Goal: Task Accomplishment & Management: Manage account settings

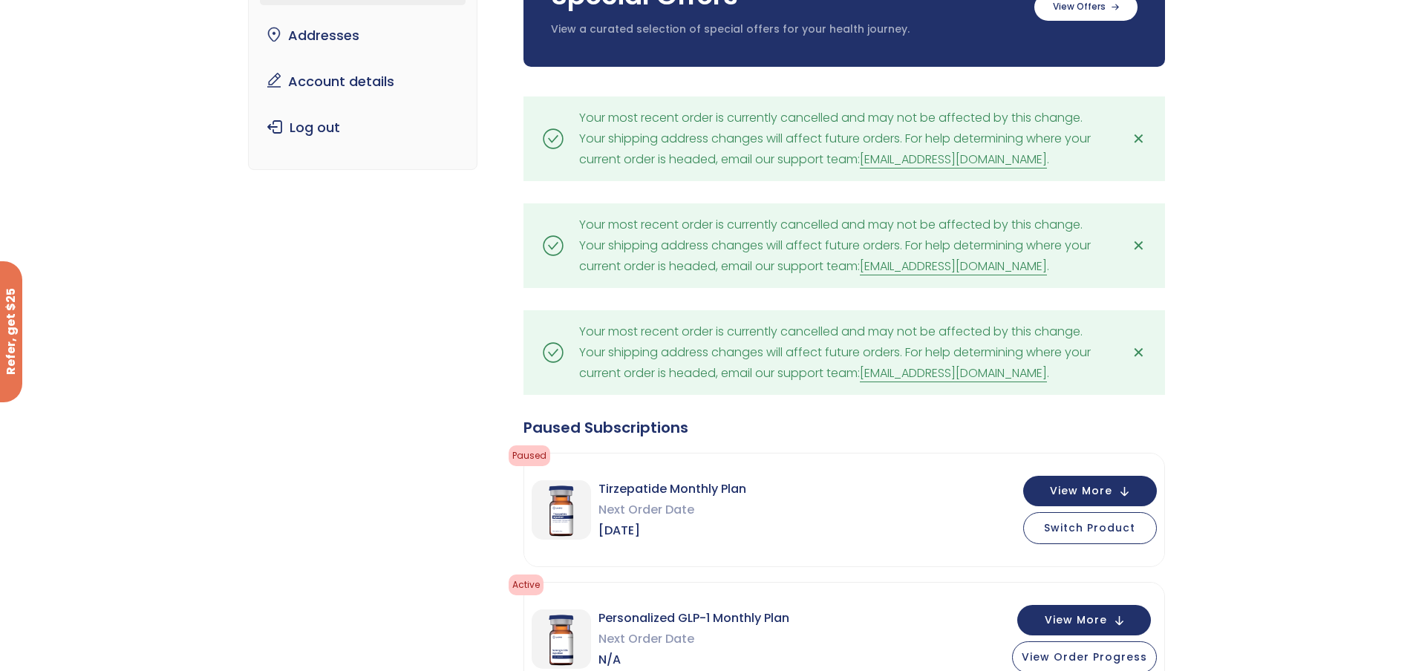
scroll to position [371, 0]
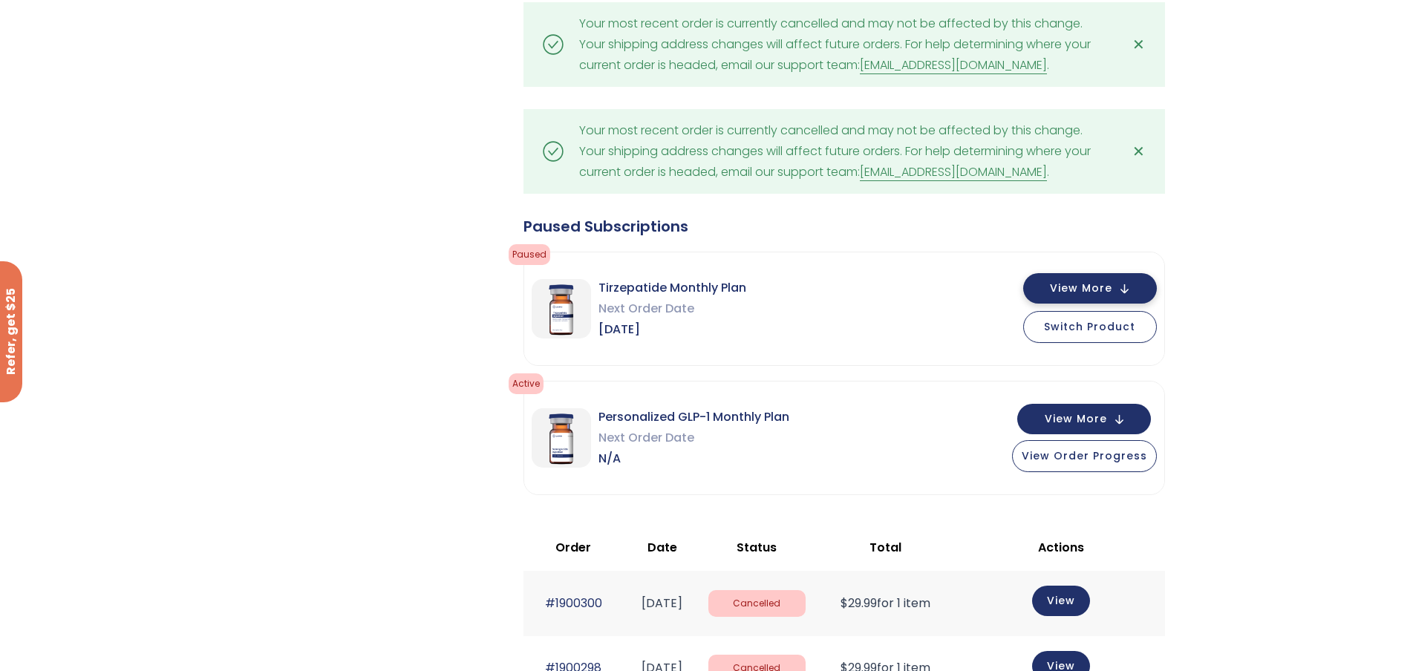
click at [1076, 287] on span "View More" at bounding box center [1081, 289] width 62 height 10
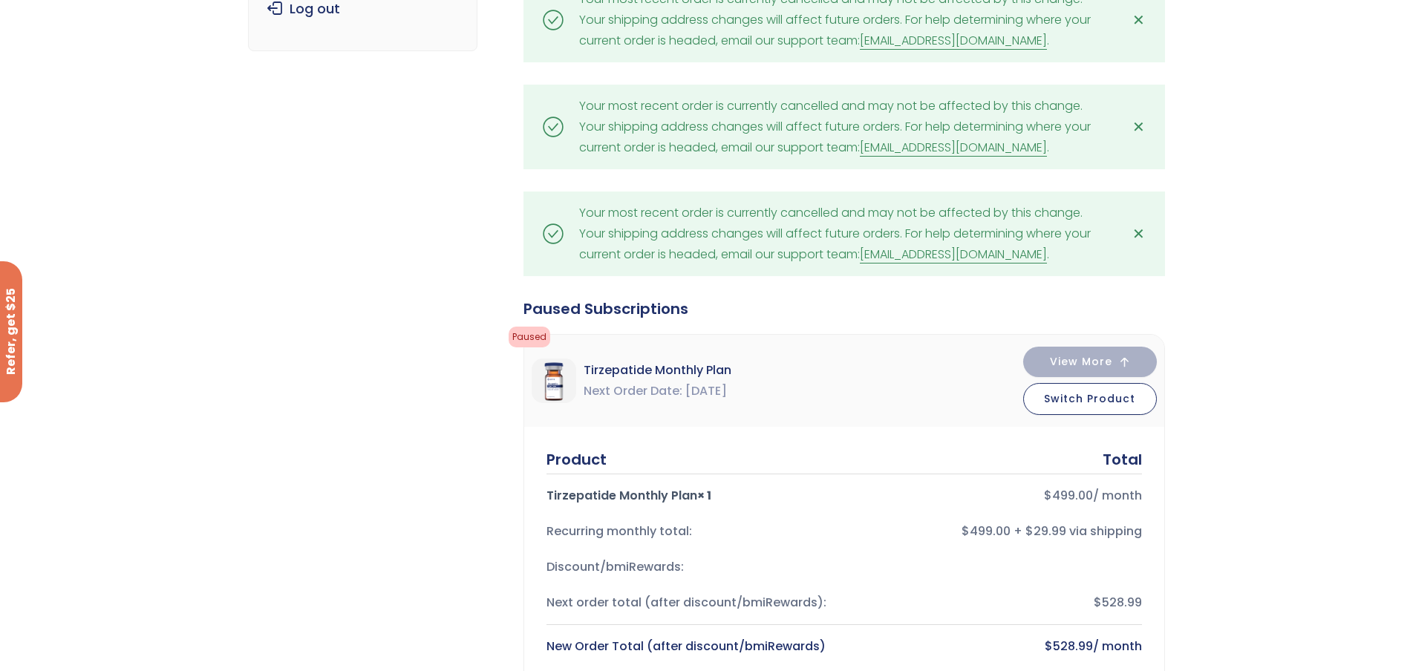
scroll to position [223, 0]
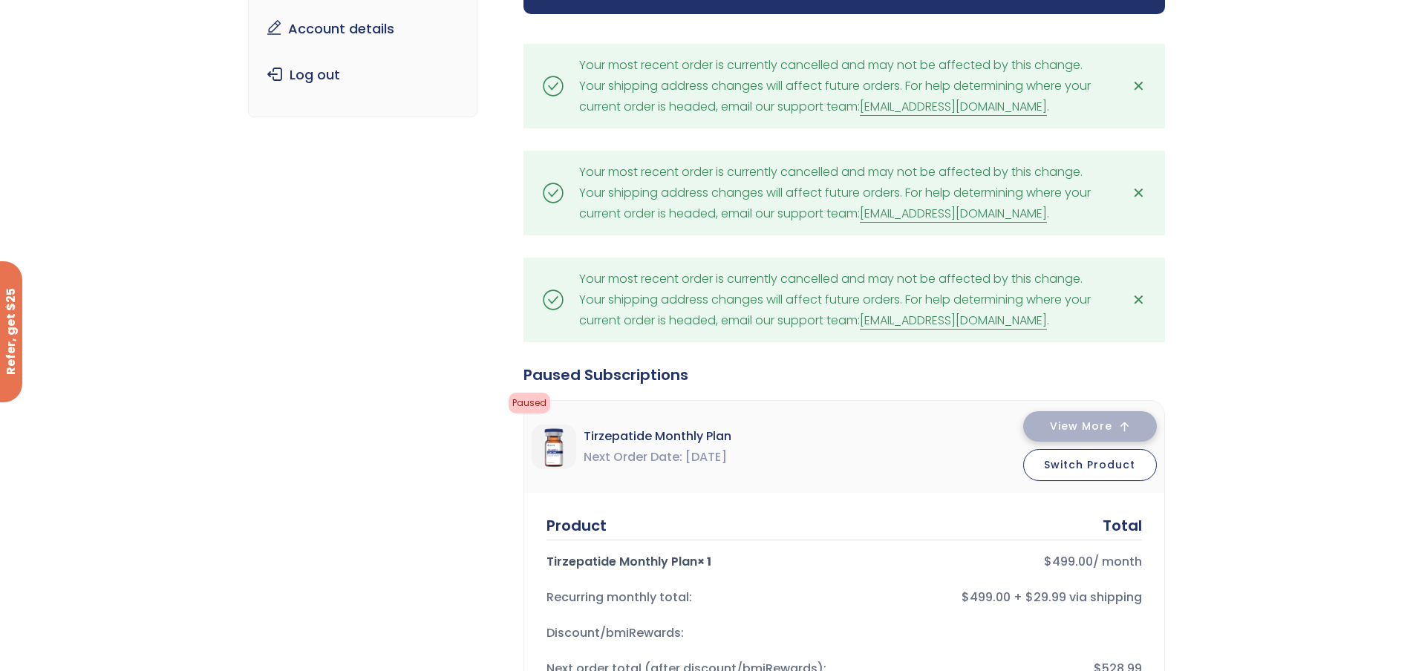
click at [1122, 421] on button "View More" at bounding box center [1090, 426] width 134 height 30
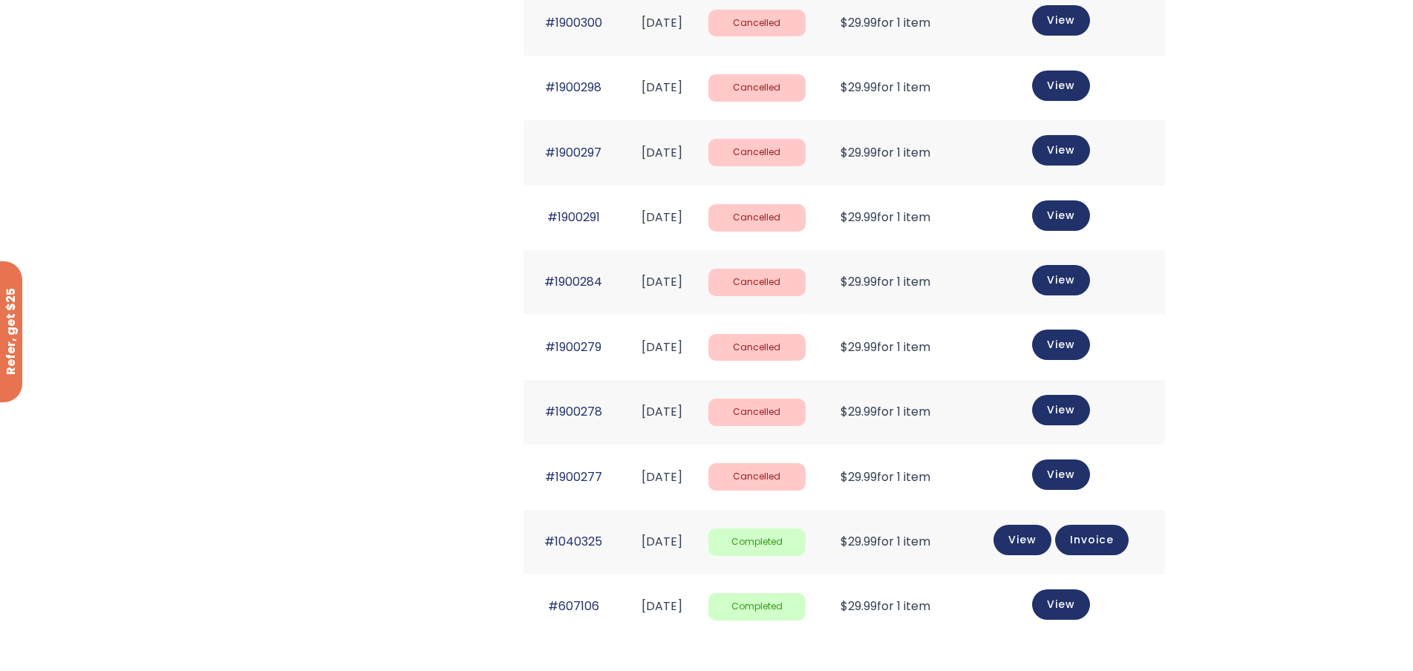
scroll to position [1114, 0]
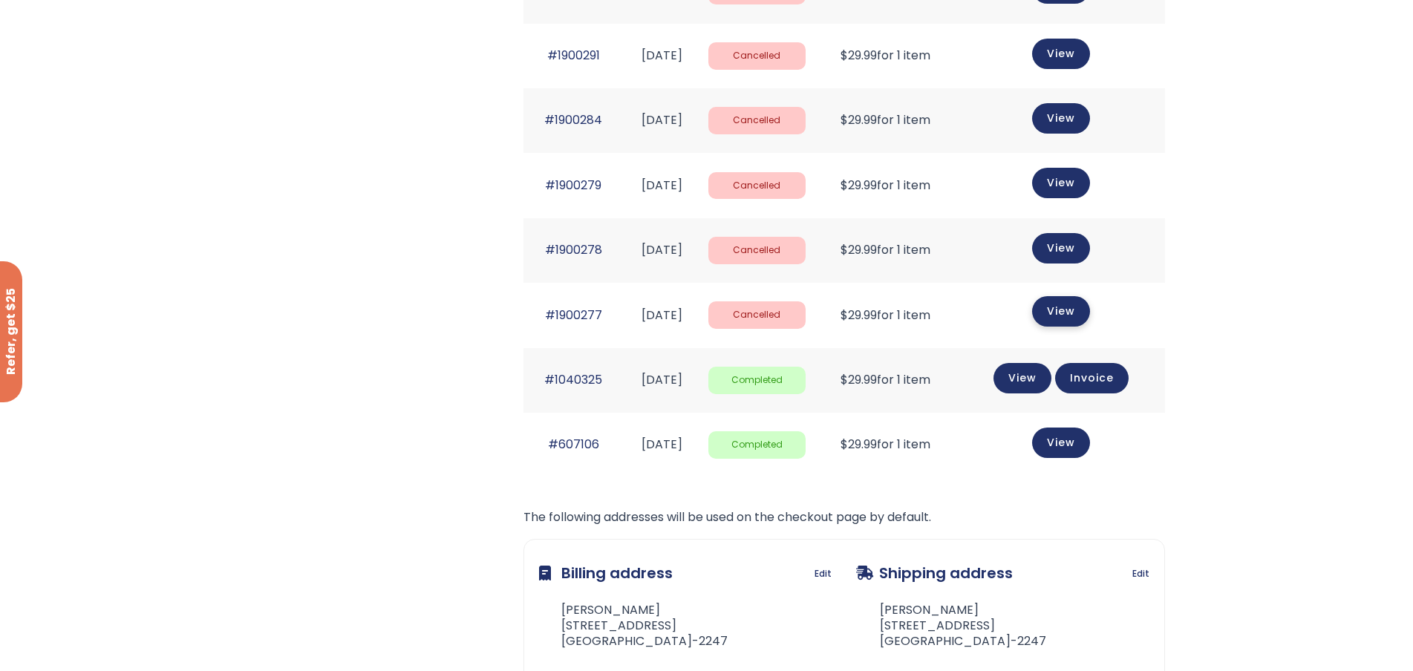
click at [1066, 311] on link "View" at bounding box center [1061, 311] width 58 height 30
click at [1072, 311] on link "View" at bounding box center [1061, 311] width 58 height 30
click at [574, 316] on link "#1900277" at bounding box center [573, 315] width 57 height 17
click at [563, 318] on link "#1900277" at bounding box center [573, 315] width 57 height 17
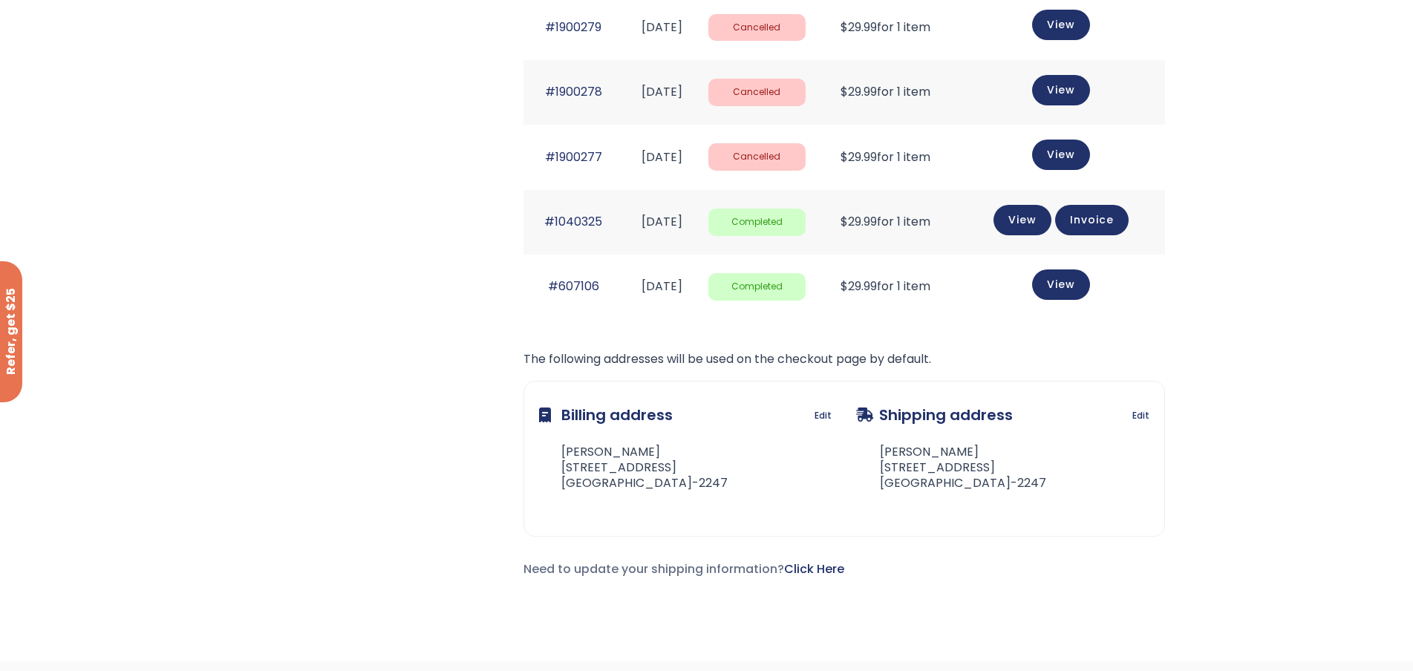
scroll to position [1188, 0]
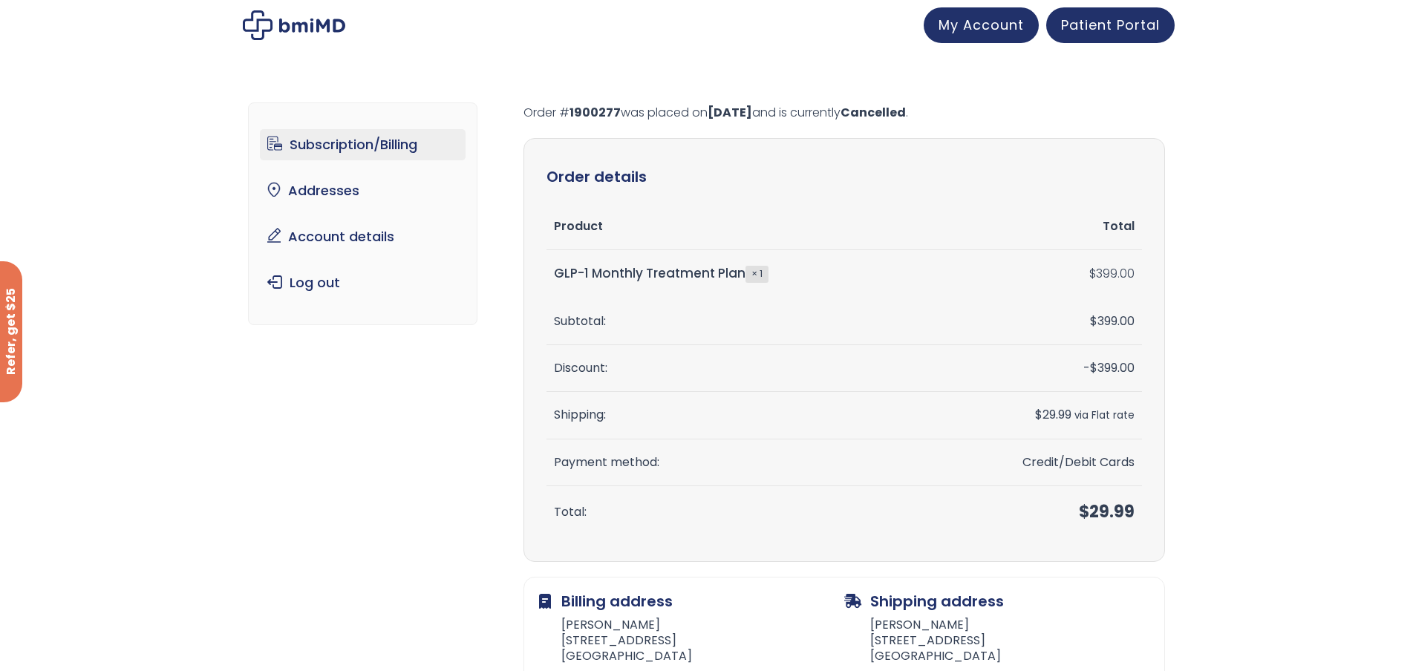
click at [386, 140] on link "Subscription/Billing" at bounding box center [363, 144] width 206 height 31
click at [333, 143] on link "Subscription/Billing" at bounding box center [363, 144] width 206 height 31
click at [339, 146] on link "Subscription/Billing" at bounding box center [363, 144] width 206 height 31
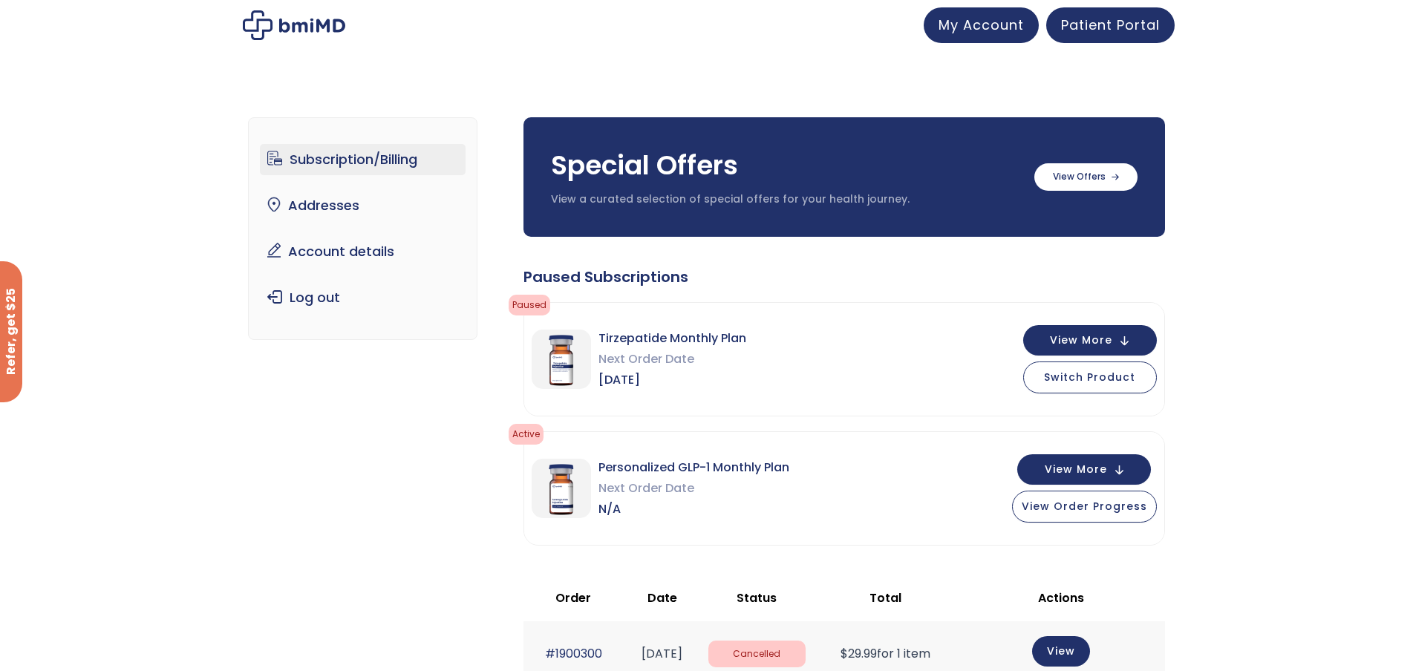
scroll to position [223, 0]
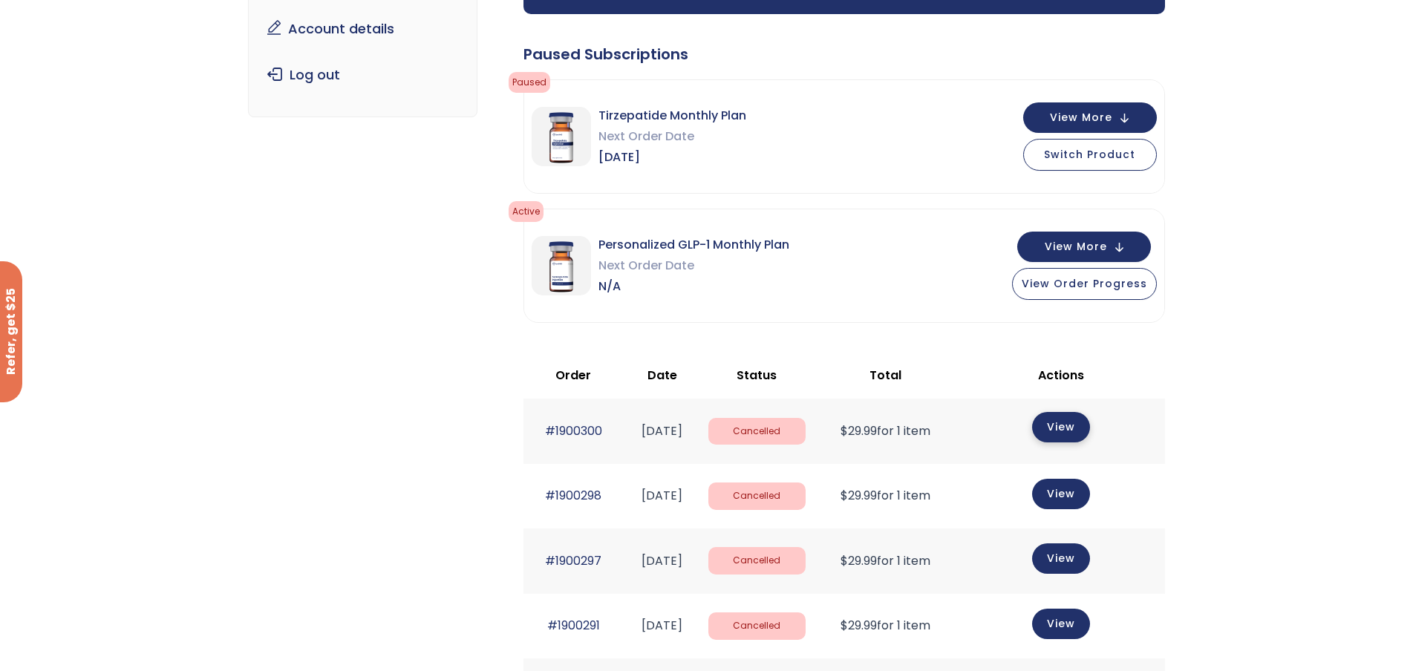
click at [1073, 425] on link "View" at bounding box center [1061, 427] width 58 height 30
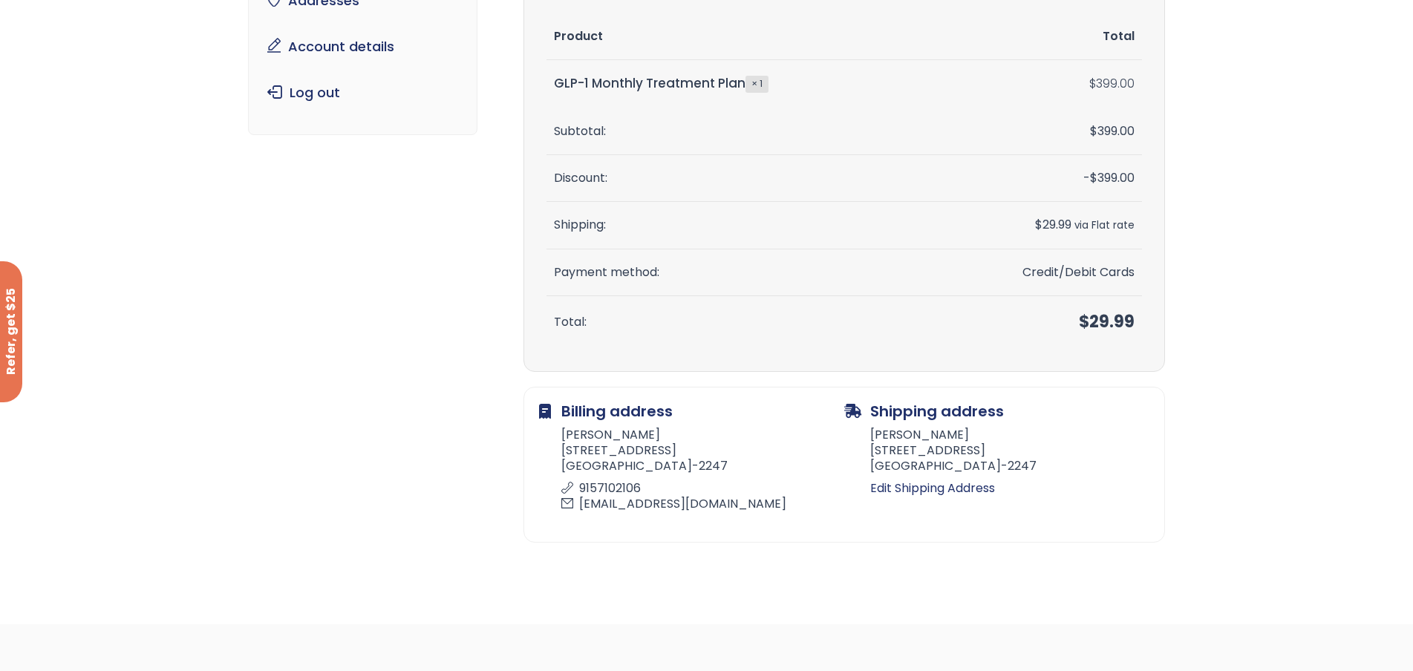
scroll to position [371, 0]
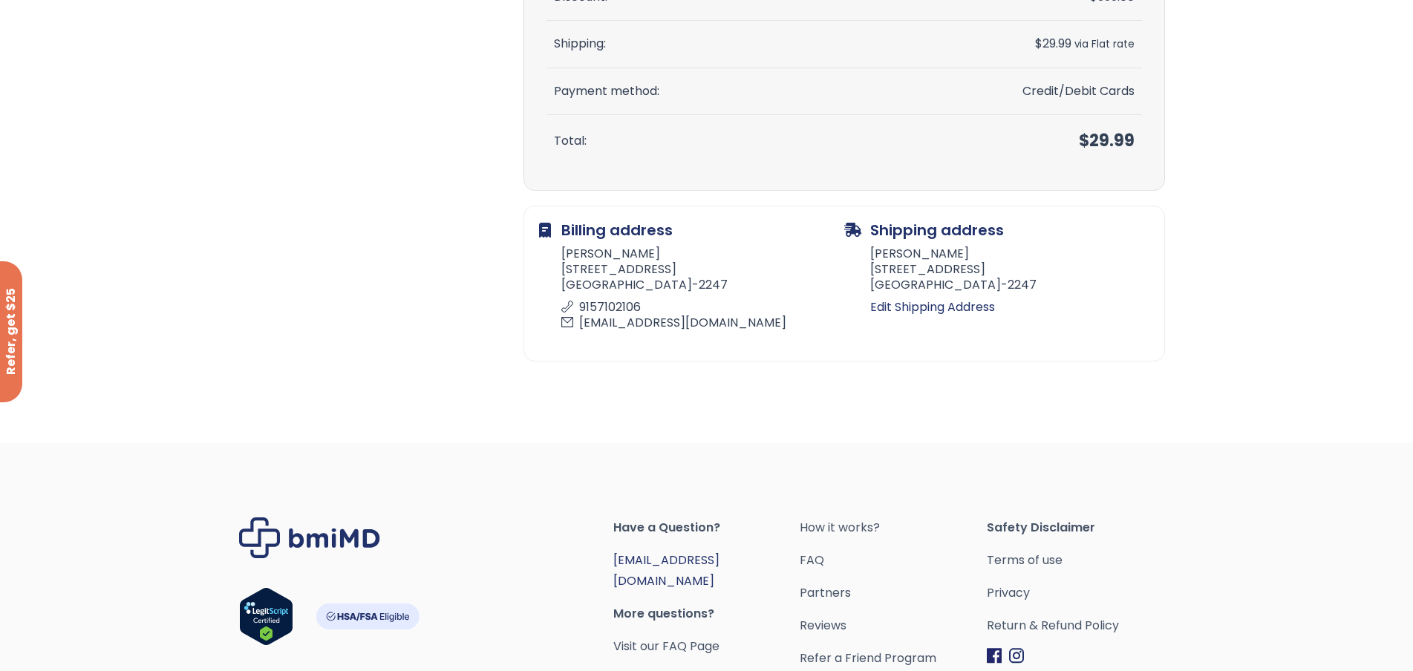
click at [702, 555] on link "[EMAIL_ADDRESS][DOMAIN_NAME]" at bounding box center [666, 571] width 106 height 38
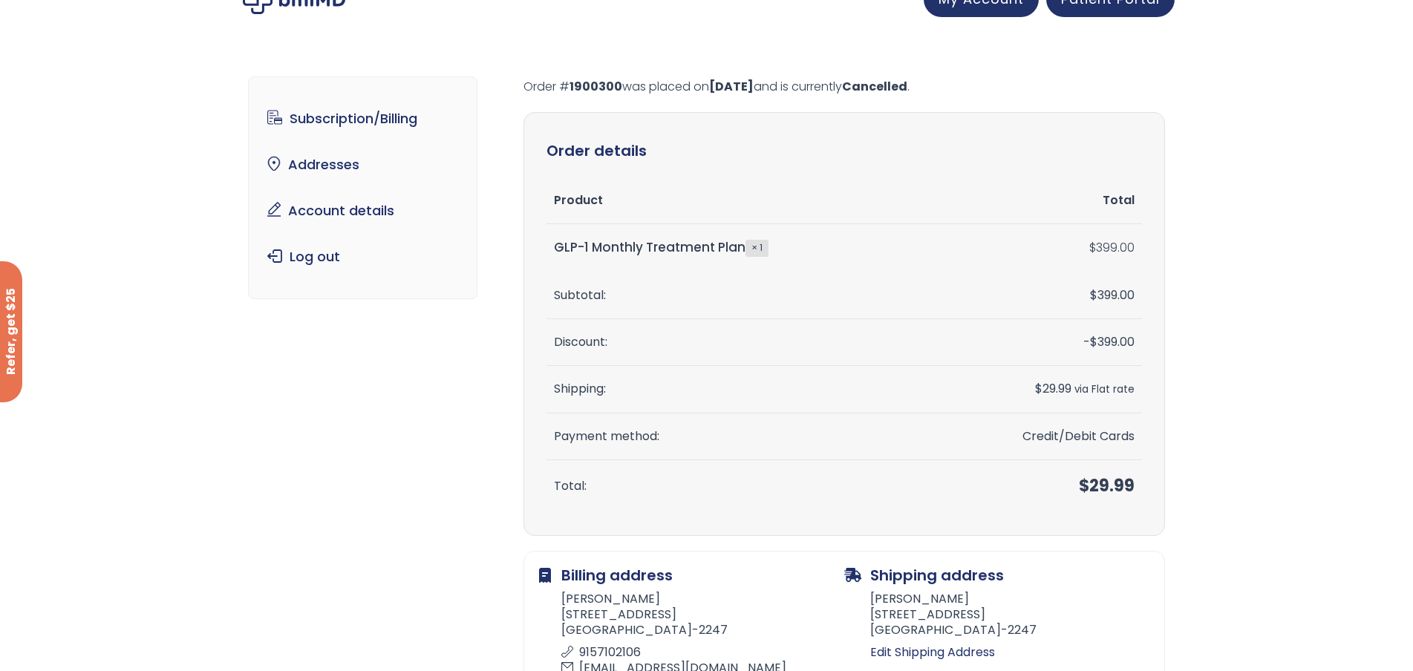
scroll to position [0, 0]
